Goal: Task Accomplishment & Management: Manage account settings

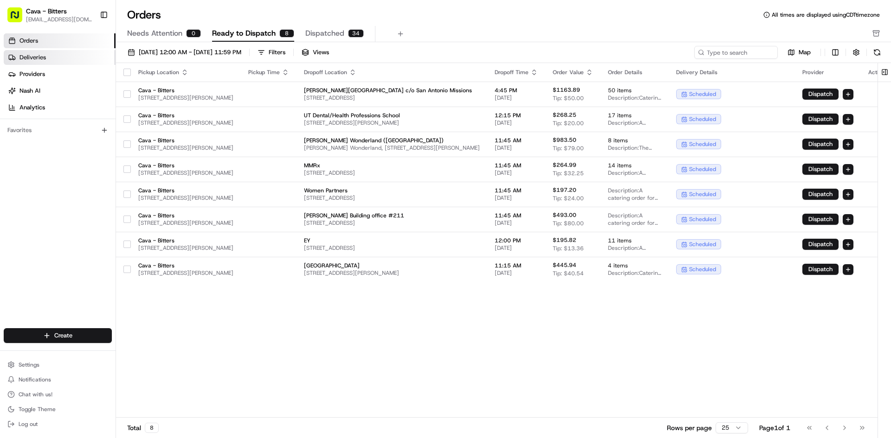
click at [57, 59] on link "Deliveries" at bounding box center [60, 57] width 112 height 15
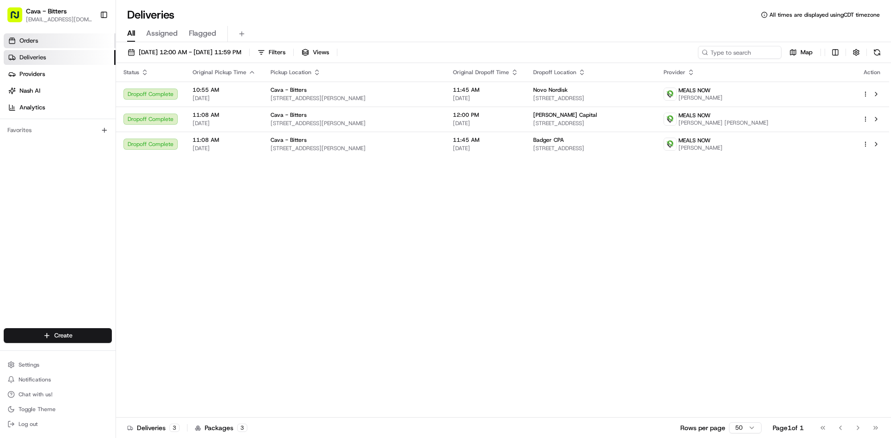
click at [48, 38] on link "Orders" at bounding box center [60, 40] width 112 height 15
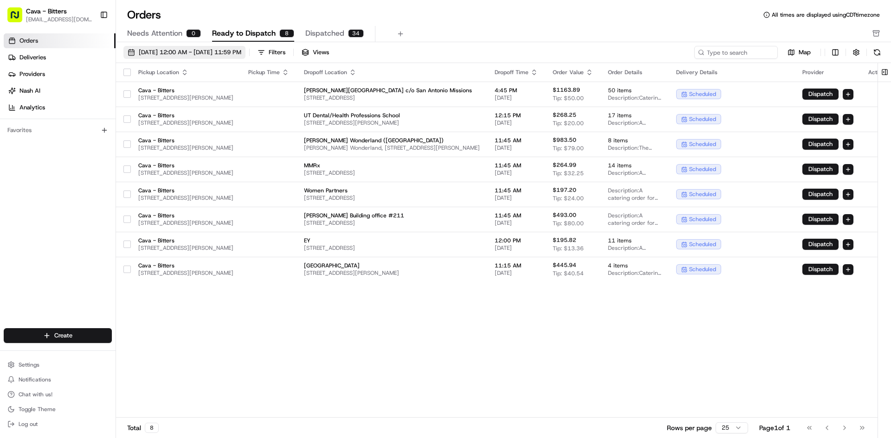
click at [172, 50] on span "[DATE] 12:00 AM - [DATE] 11:59 PM" at bounding box center [190, 52] width 103 height 8
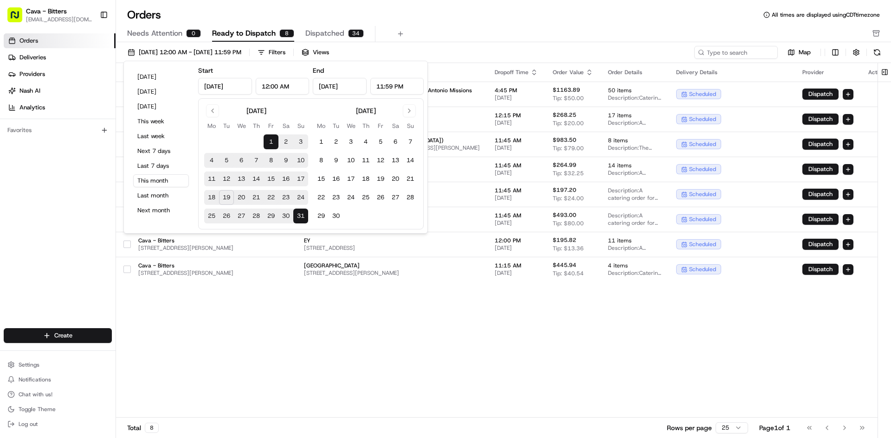
click at [238, 203] on button "20" at bounding box center [241, 197] width 15 height 15
type input "[DATE]"
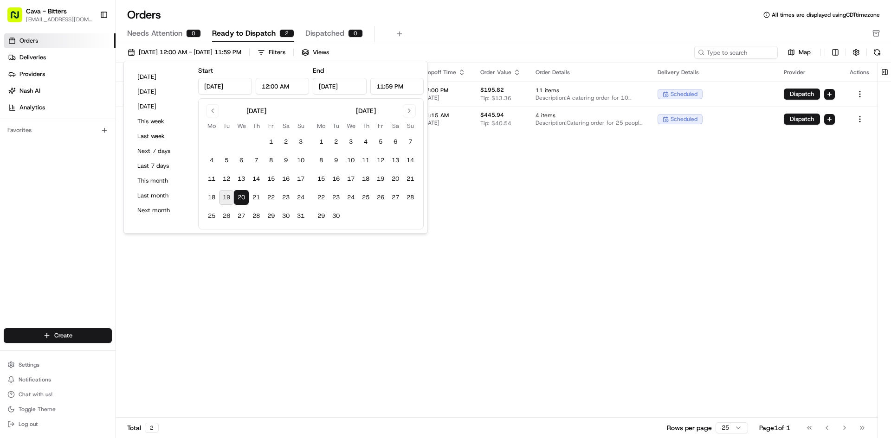
click at [593, 235] on div "Pickup Location Pickup Time Dropoff Location Dropoff Time Order Value Order Det…" at bounding box center [496, 240] width 761 height 355
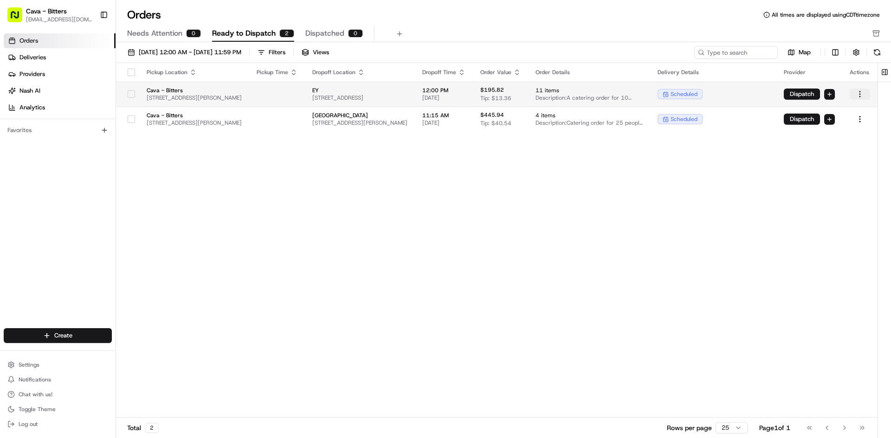
click at [868, 95] on html "Cava - Bitters [EMAIL_ADDRESS][DOMAIN_NAME] Toggle Sidebar Orders Deliveries Pr…" at bounding box center [445, 219] width 891 height 438
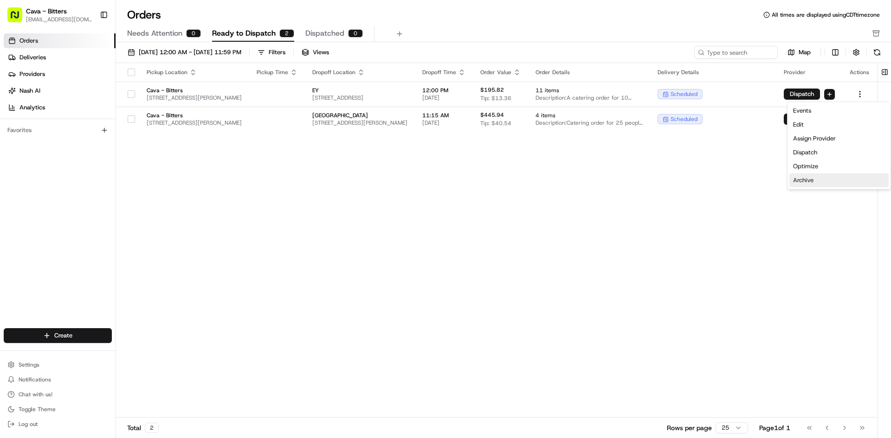
click at [816, 182] on div "Archive" at bounding box center [838, 180] width 99 height 14
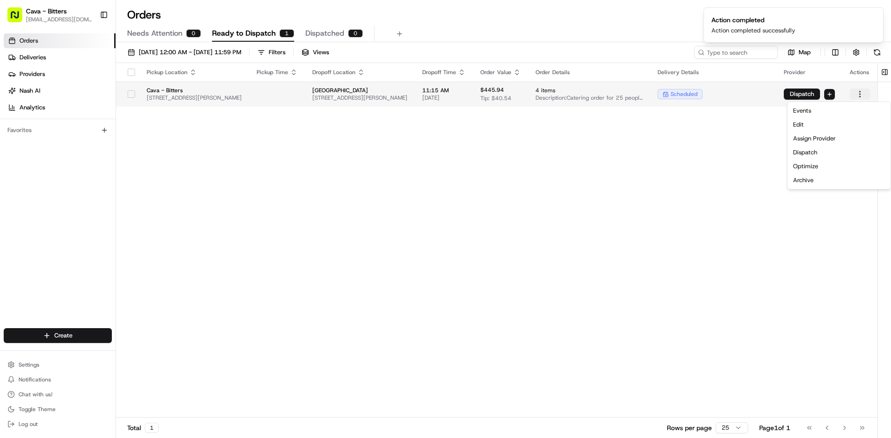
click at [862, 93] on html "Cava - Bitters [EMAIL_ADDRESS][DOMAIN_NAME] Toggle Sidebar Orders Deliveries Pr…" at bounding box center [445, 219] width 891 height 438
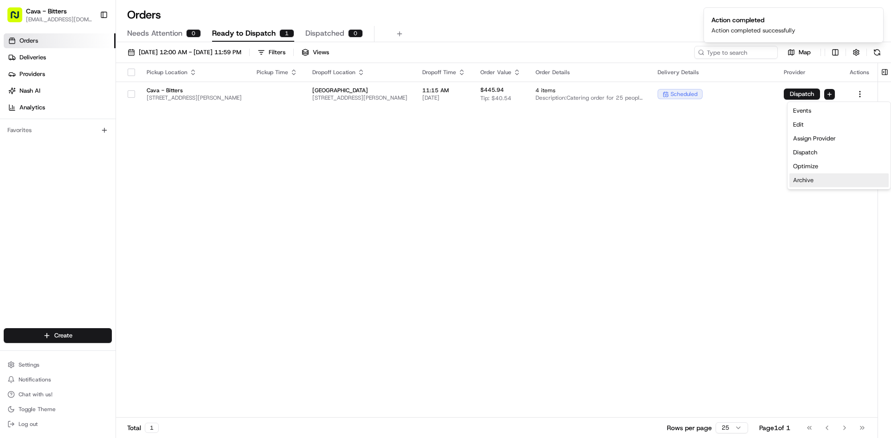
click at [814, 179] on div "Archive" at bounding box center [838, 180] width 99 height 14
